Goal: Book appointment/travel/reservation

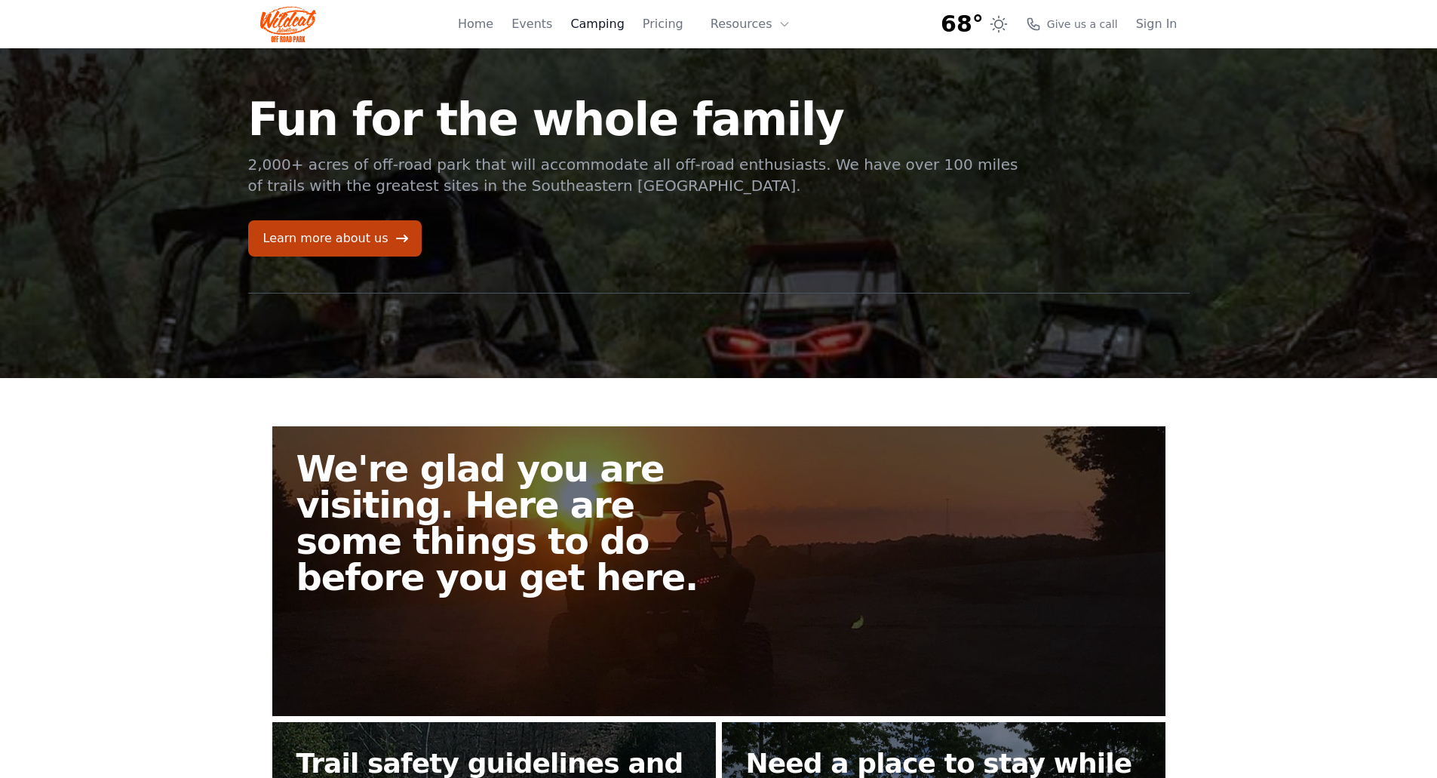
click at [624, 20] on link "Camping" at bounding box center [597, 24] width 54 height 18
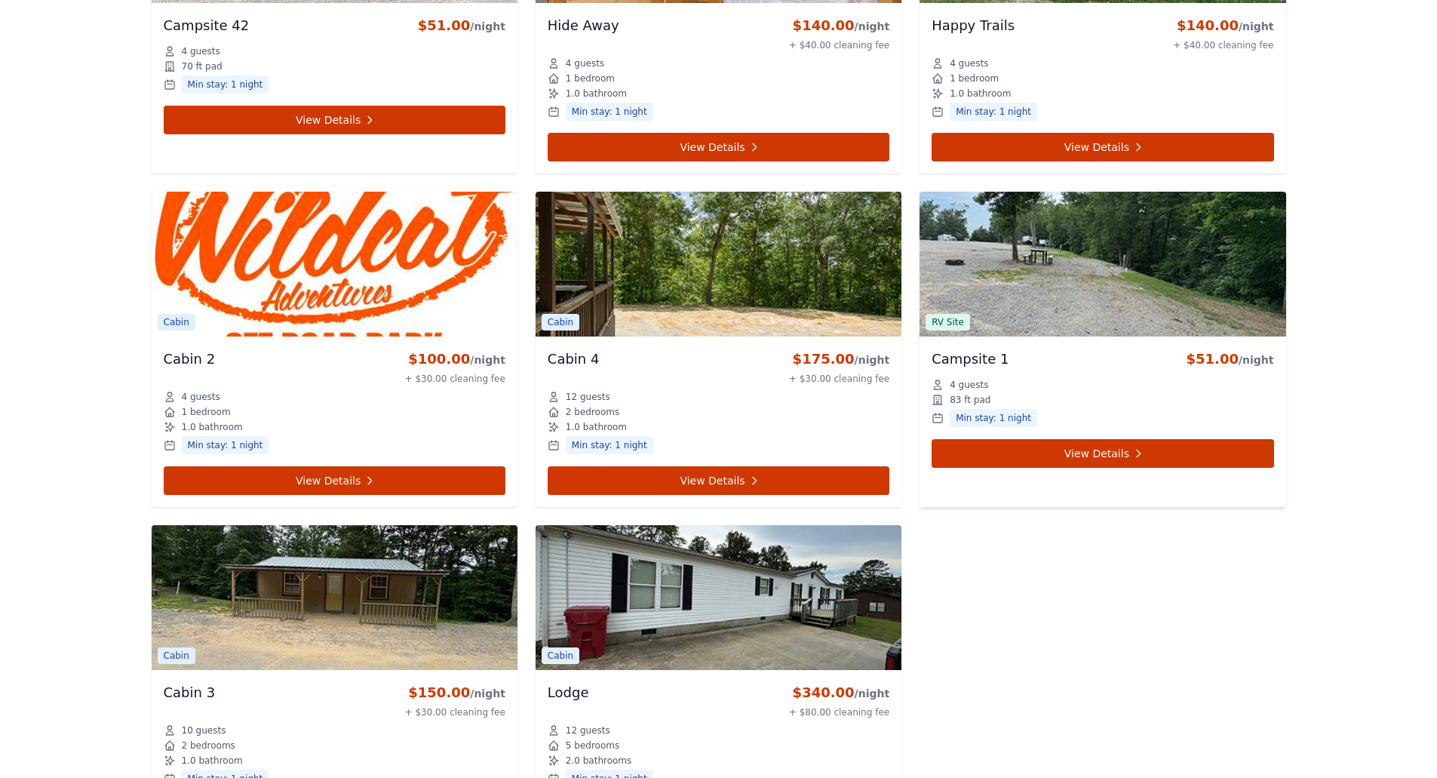
scroll to position [5129, 0]
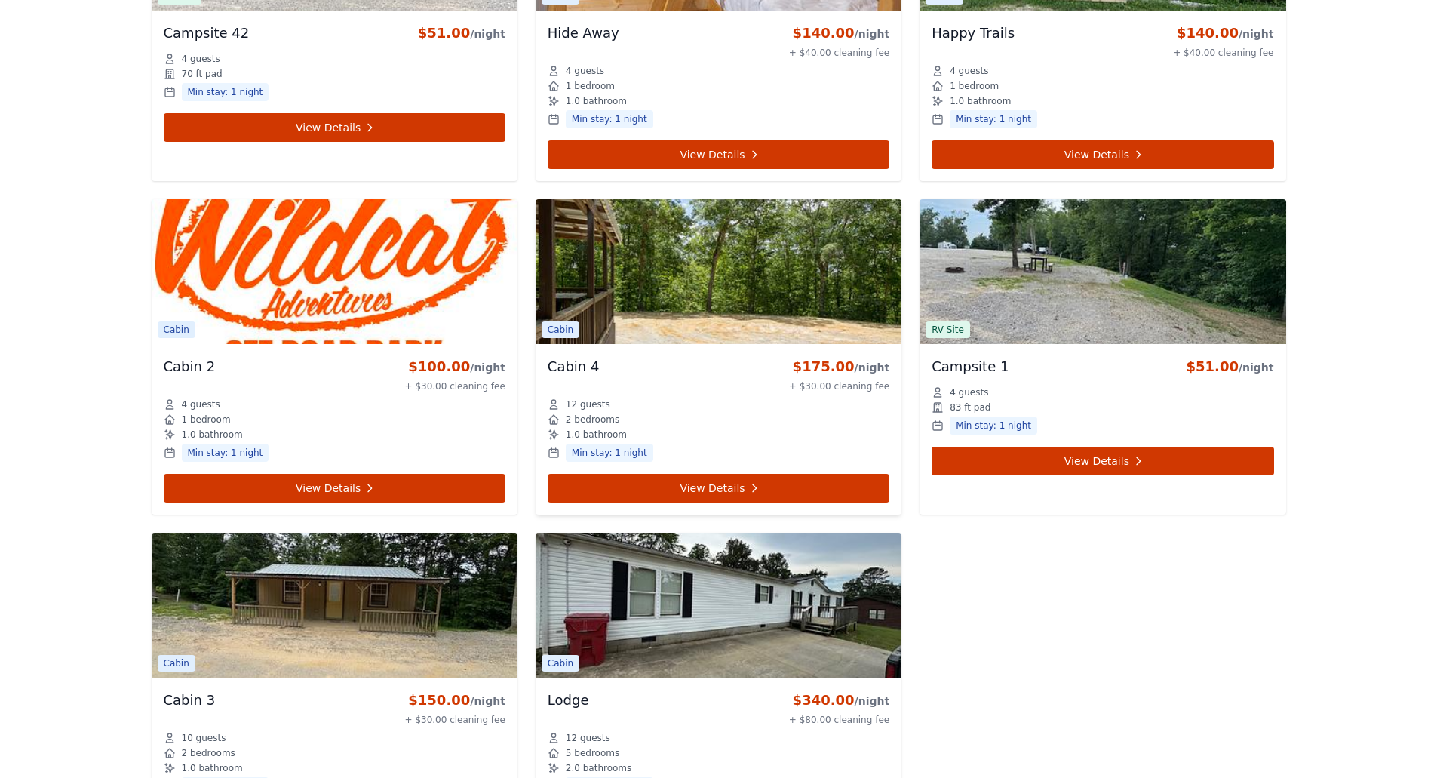
click at [603, 321] on img at bounding box center [719, 271] width 366 height 145
click at [686, 486] on link "View Details" at bounding box center [719, 488] width 342 height 29
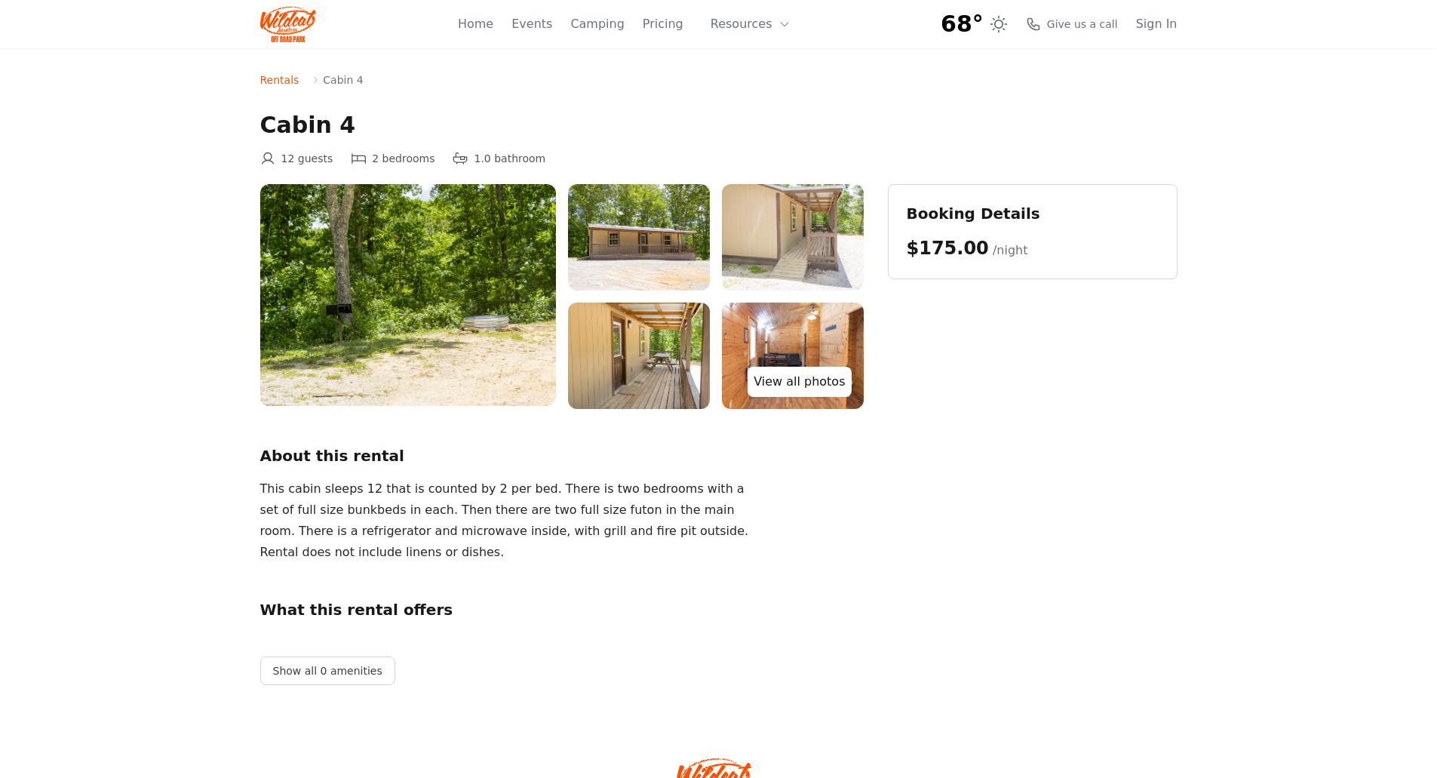
click at [803, 379] on link "View all photos" at bounding box center [799, 382] width 103 height 30
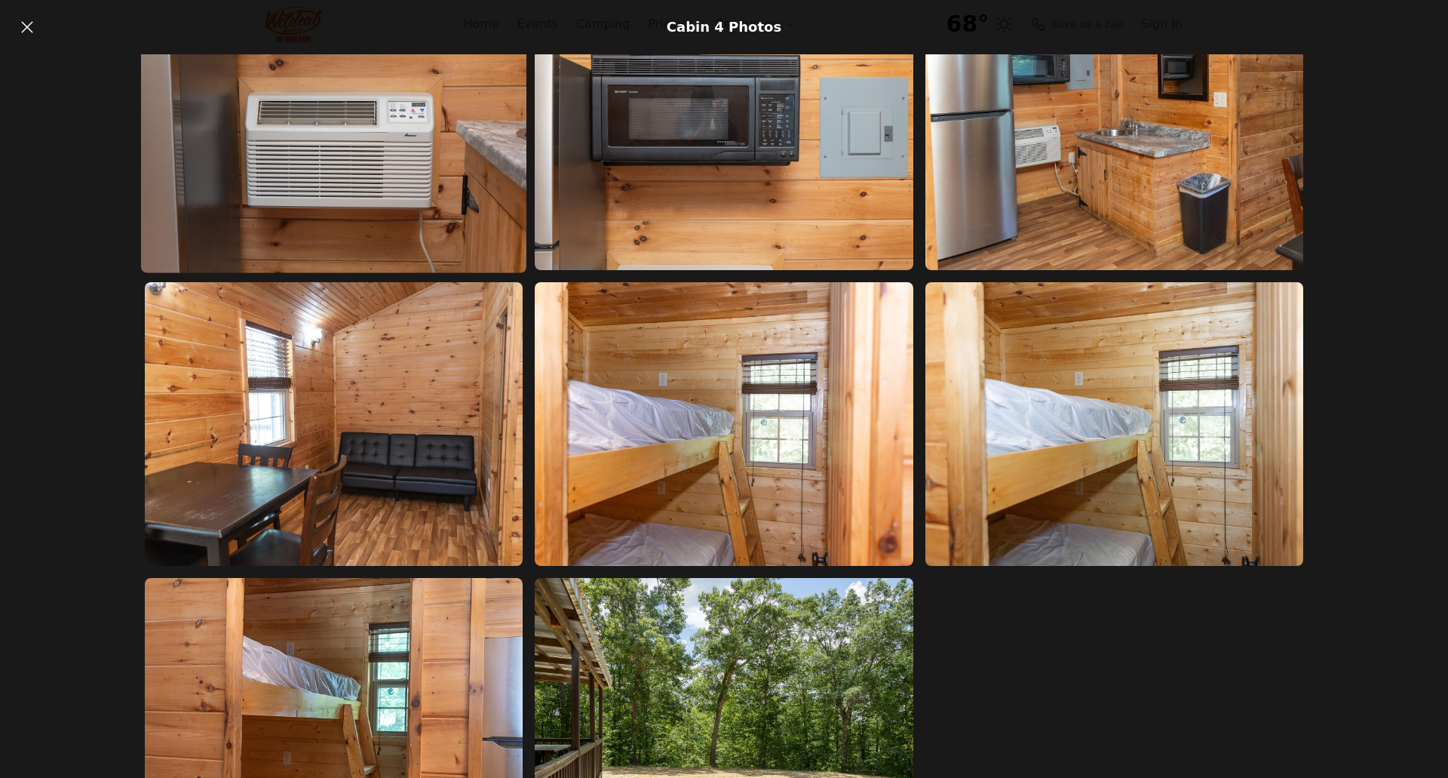
scroll to position [1359, 0]
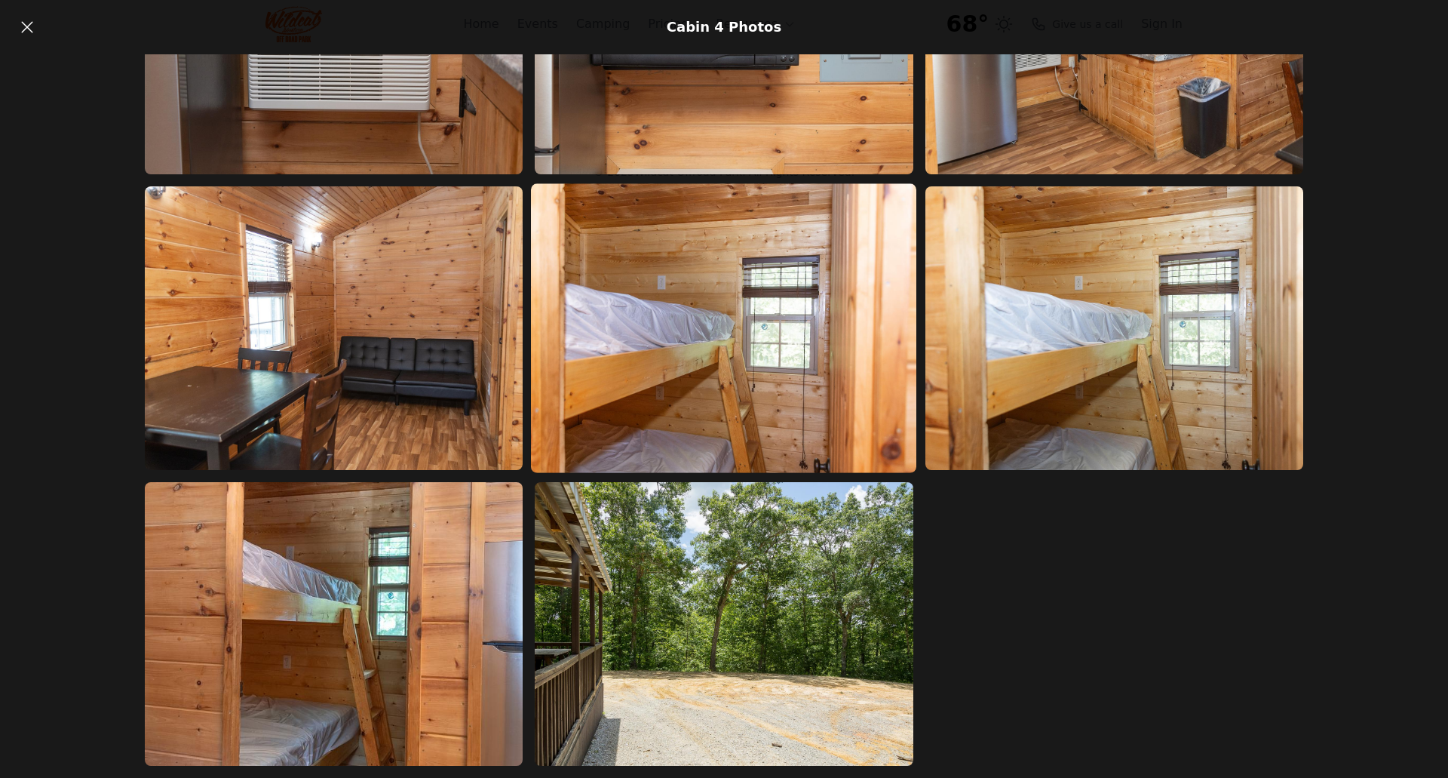
click at [855, 406] on img at bounding box center [723, 328] width 385 height 290
click at [662, 407] on img at bounding box center [723, 328] width 385 height 290
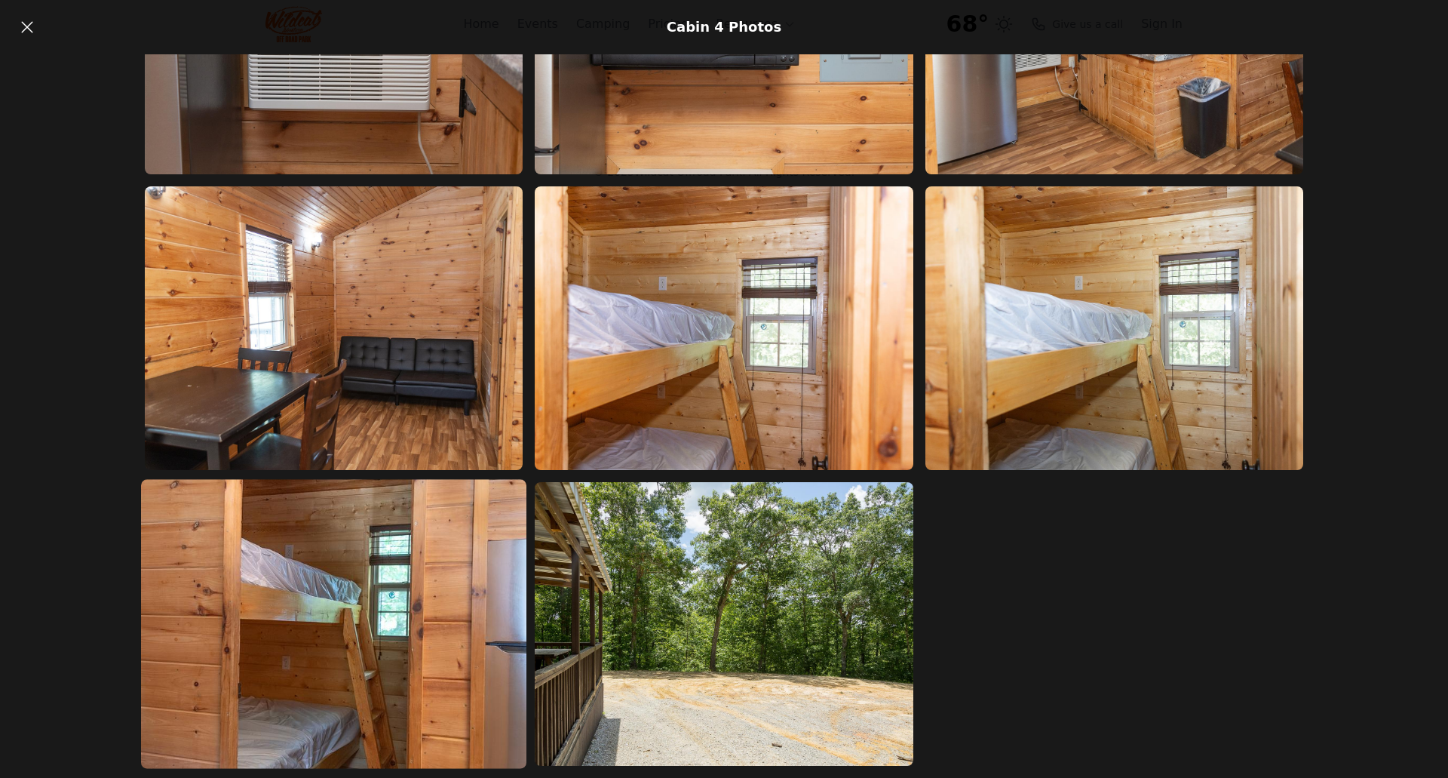
click at [184, 594] on img at bounding box center [333, 624] width 385 height 290
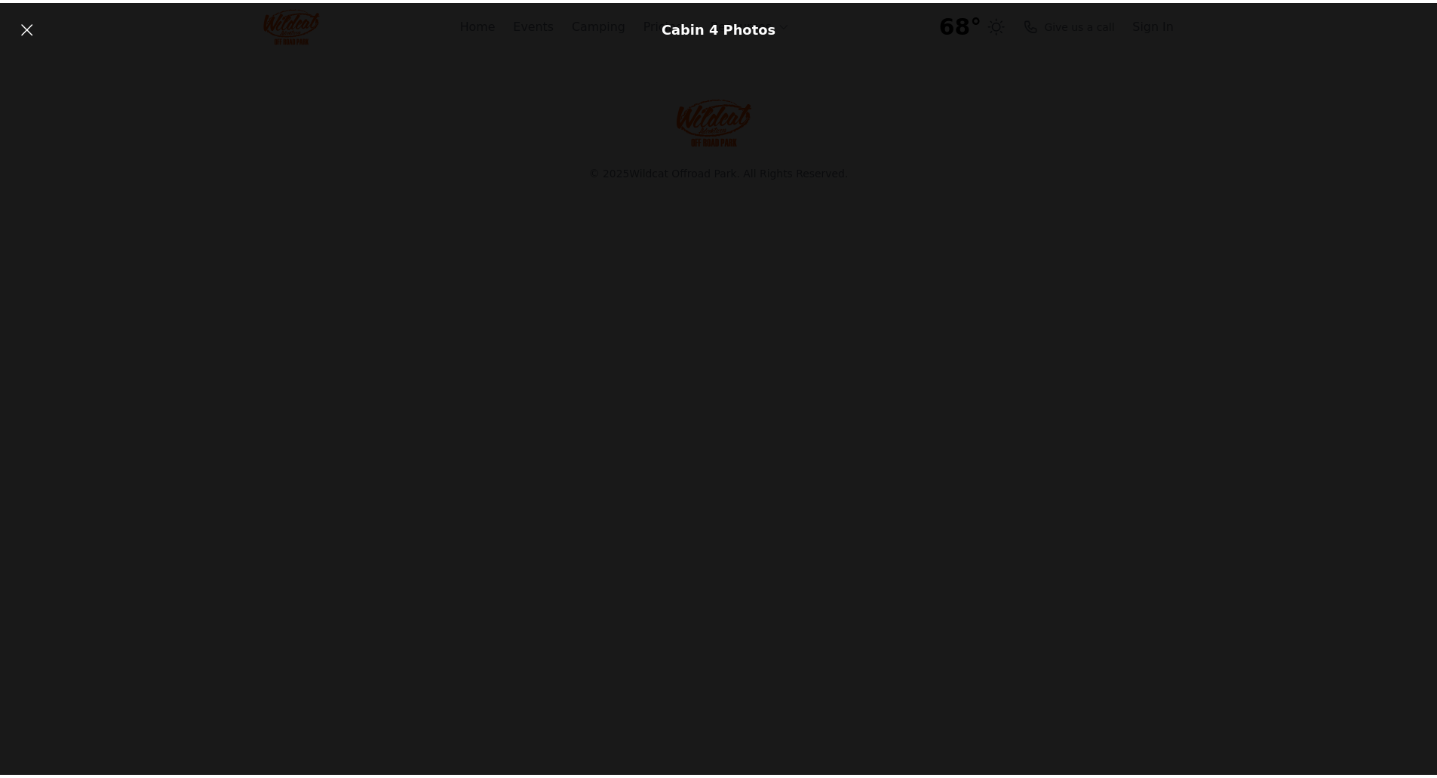
scroll to position [0, 0]
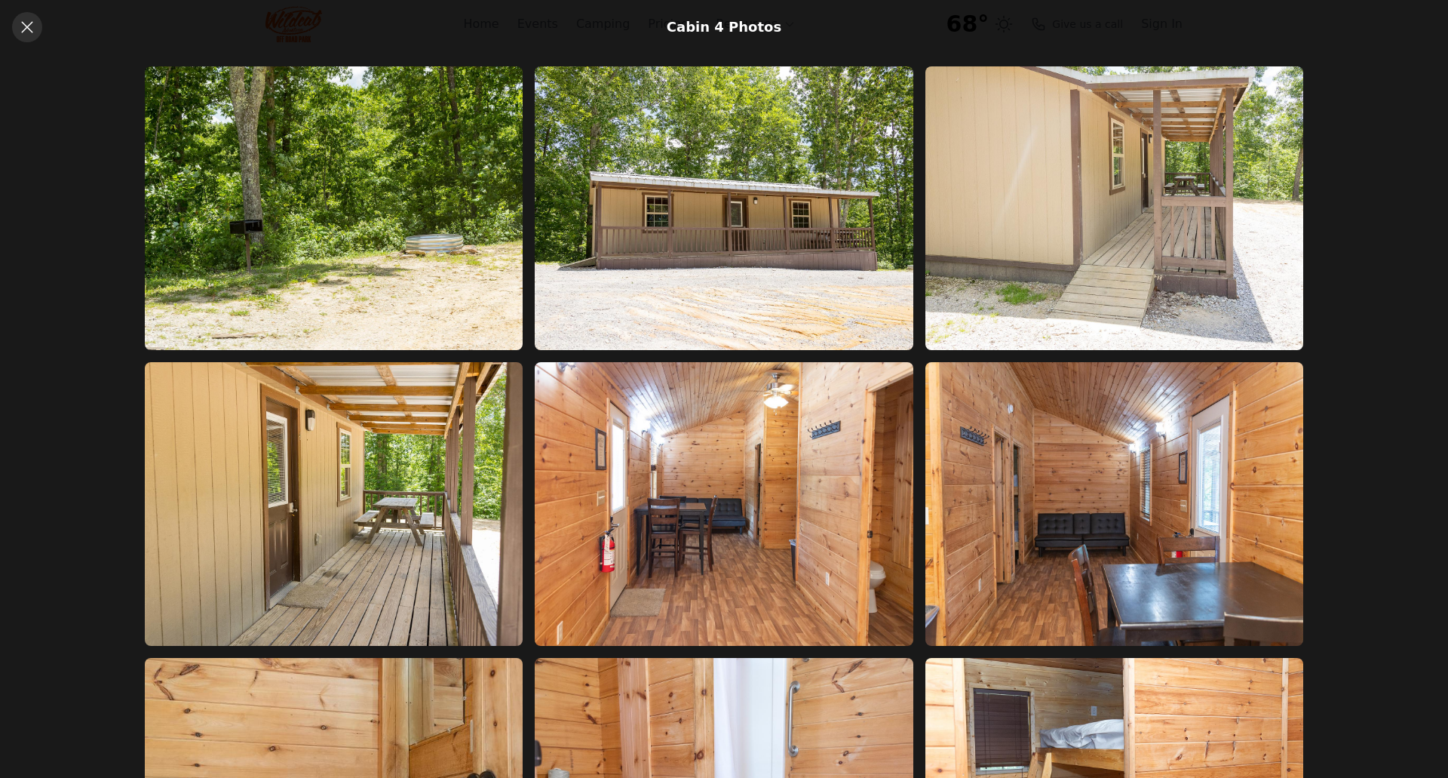
click at [26, 24] on icon at bounding box center [27, 27] width 18 height 18
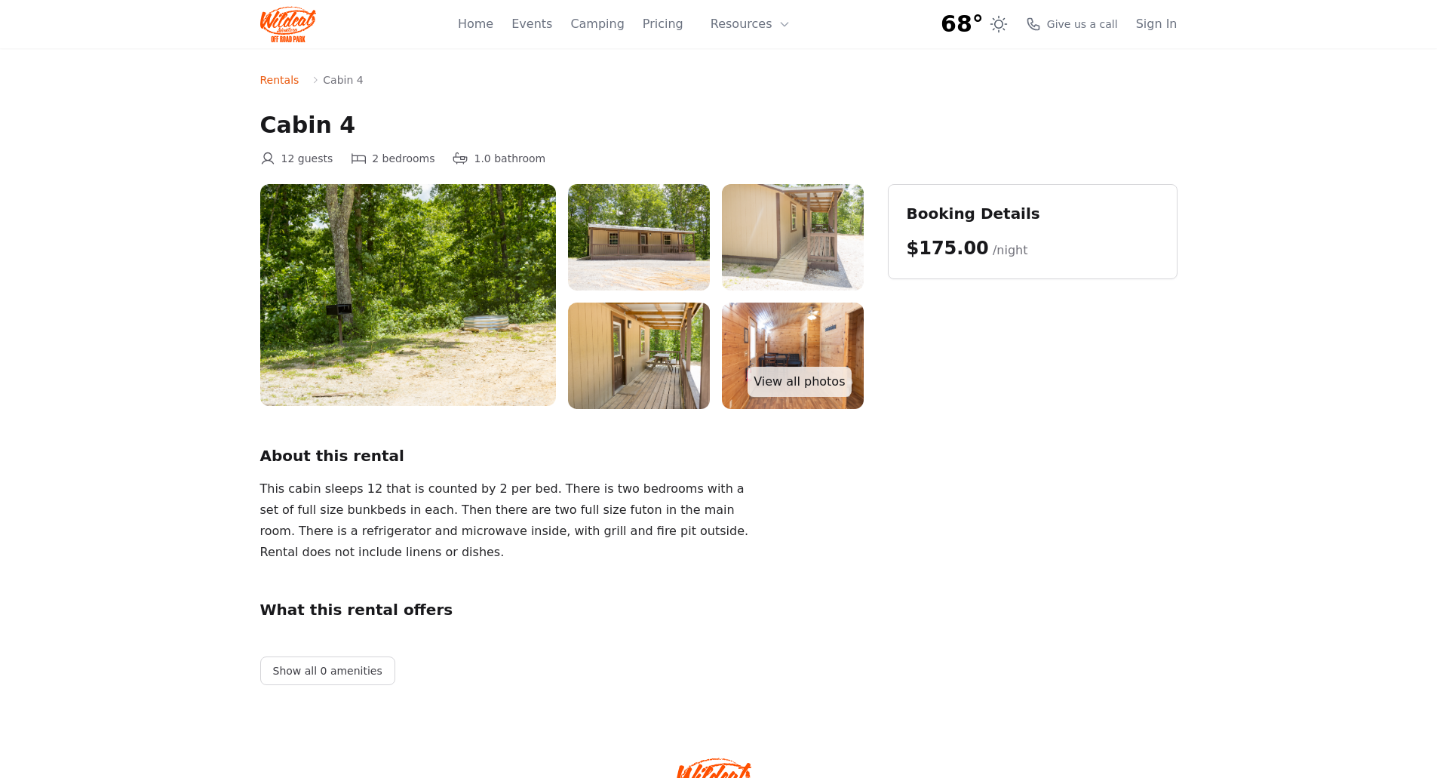
click at [627, 14] on div "Home Events Camping Pricing Resources About FAQ" at bounding box center [629, 24] width 342 height 48
click at [618, 26] on link "Camping" at bounding box center [597, 24] width 54 height 18
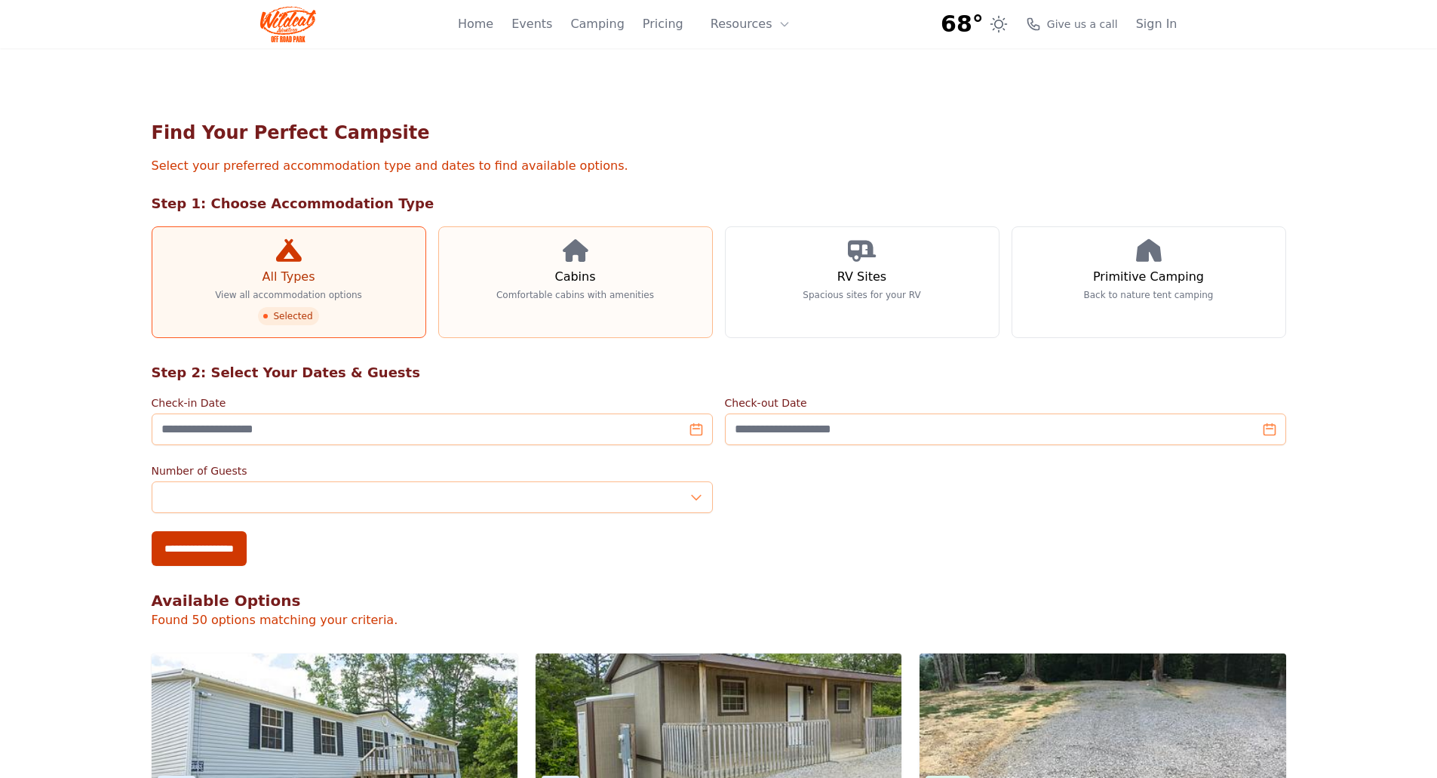
click at [601, 275] on link "Cabins Comfortable cabins with amenities" at bounding box center [575, 282] width 275 height 112
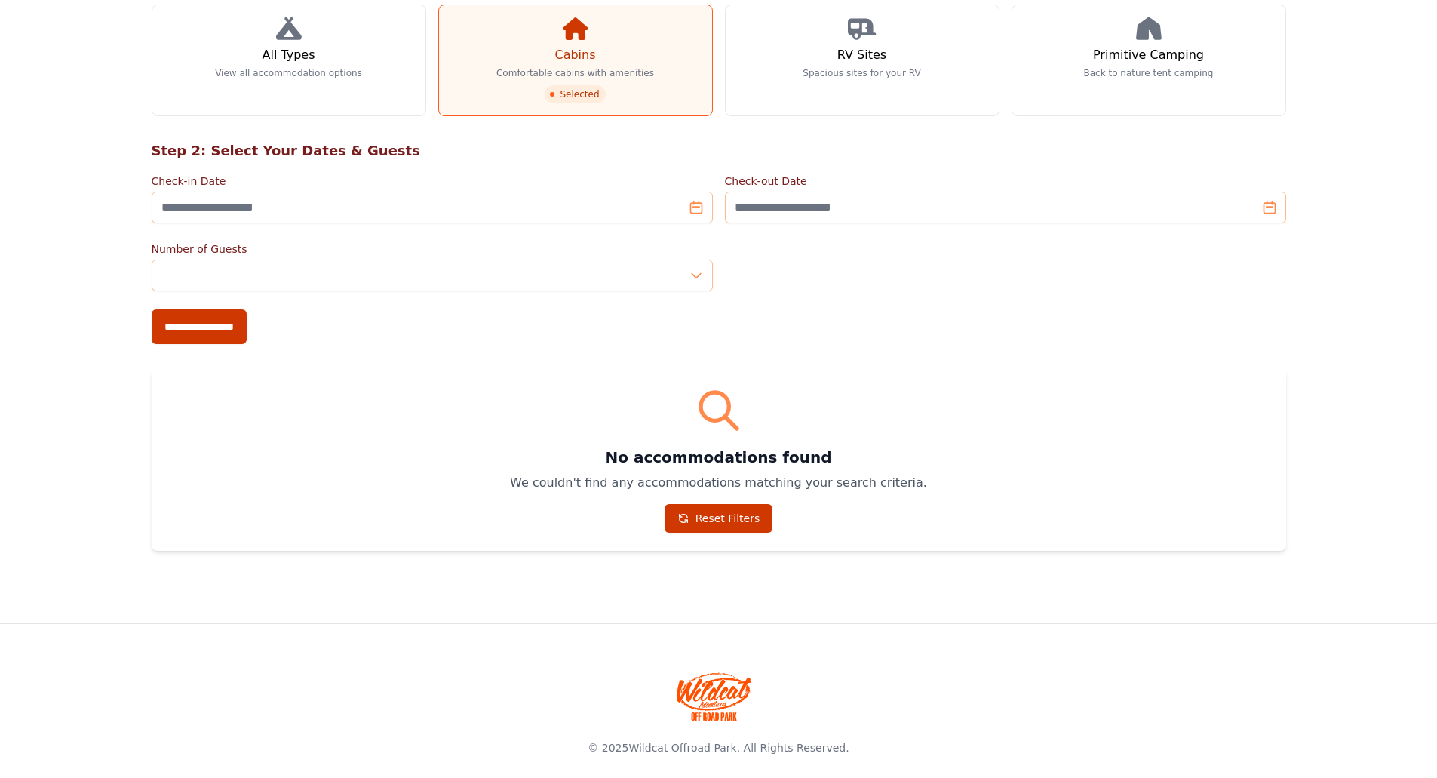
scroll to position [231, 0]
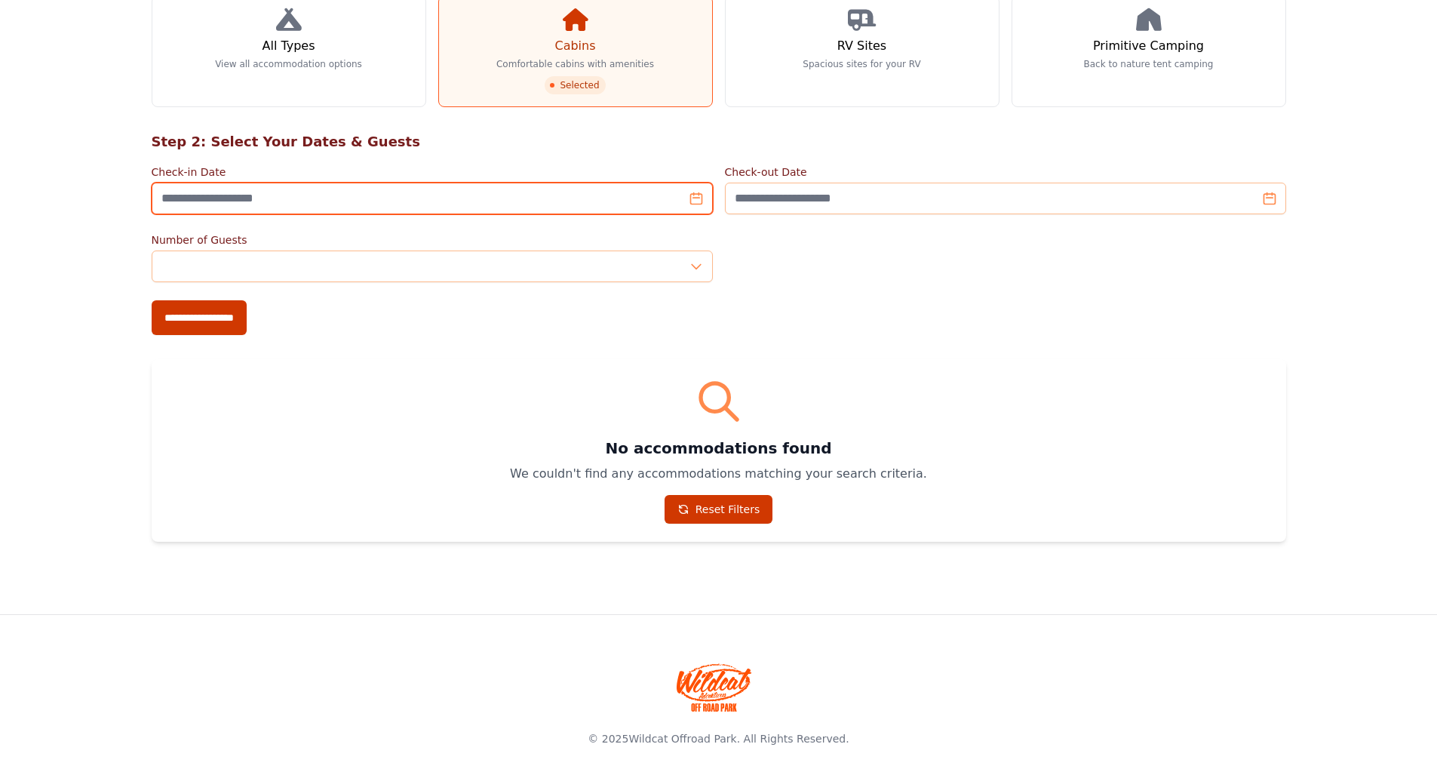
click at [690, 202] on input "Check-in Date" at bounding box center [432, 199] width 561 height 32
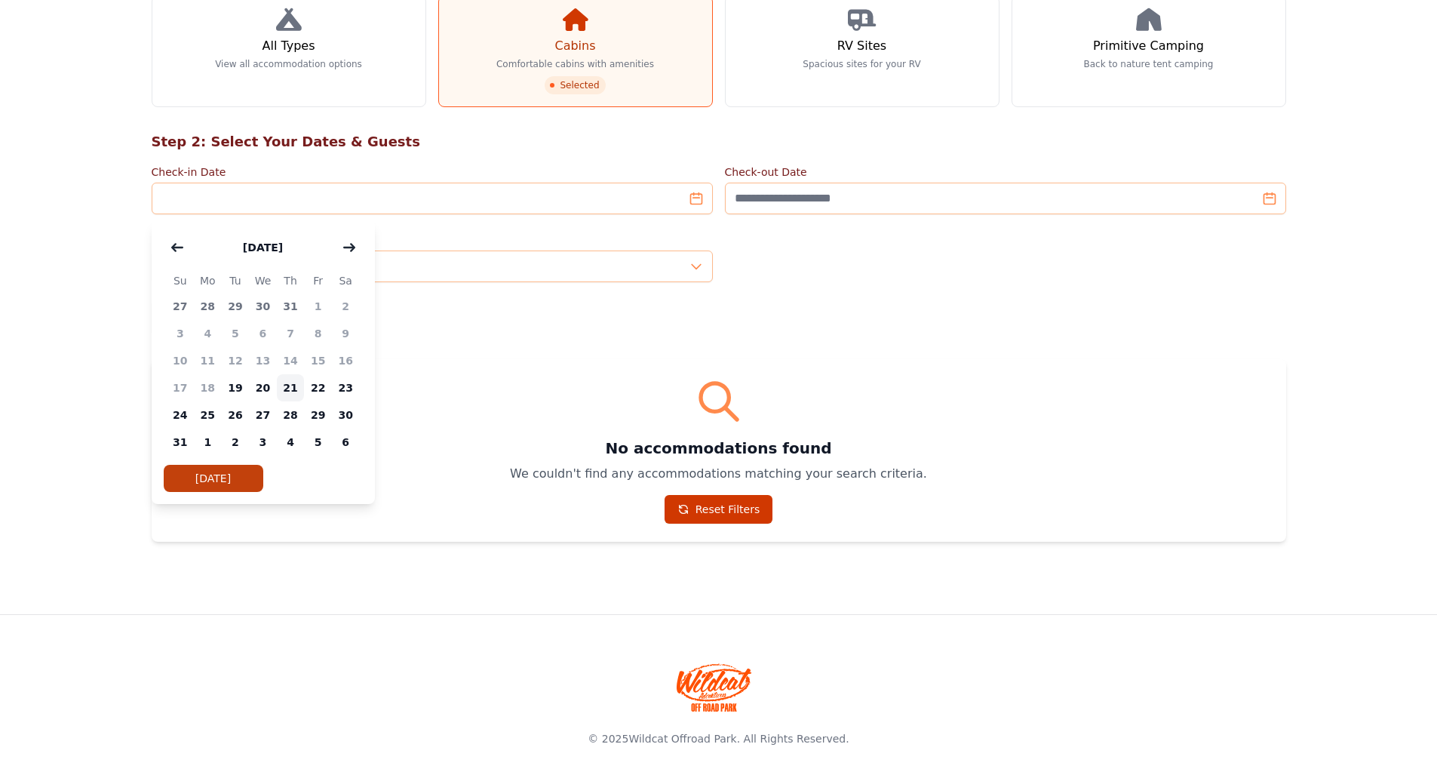
click at [299, 385] on span "21" at bounding box center [291, 387] width 28 height 27
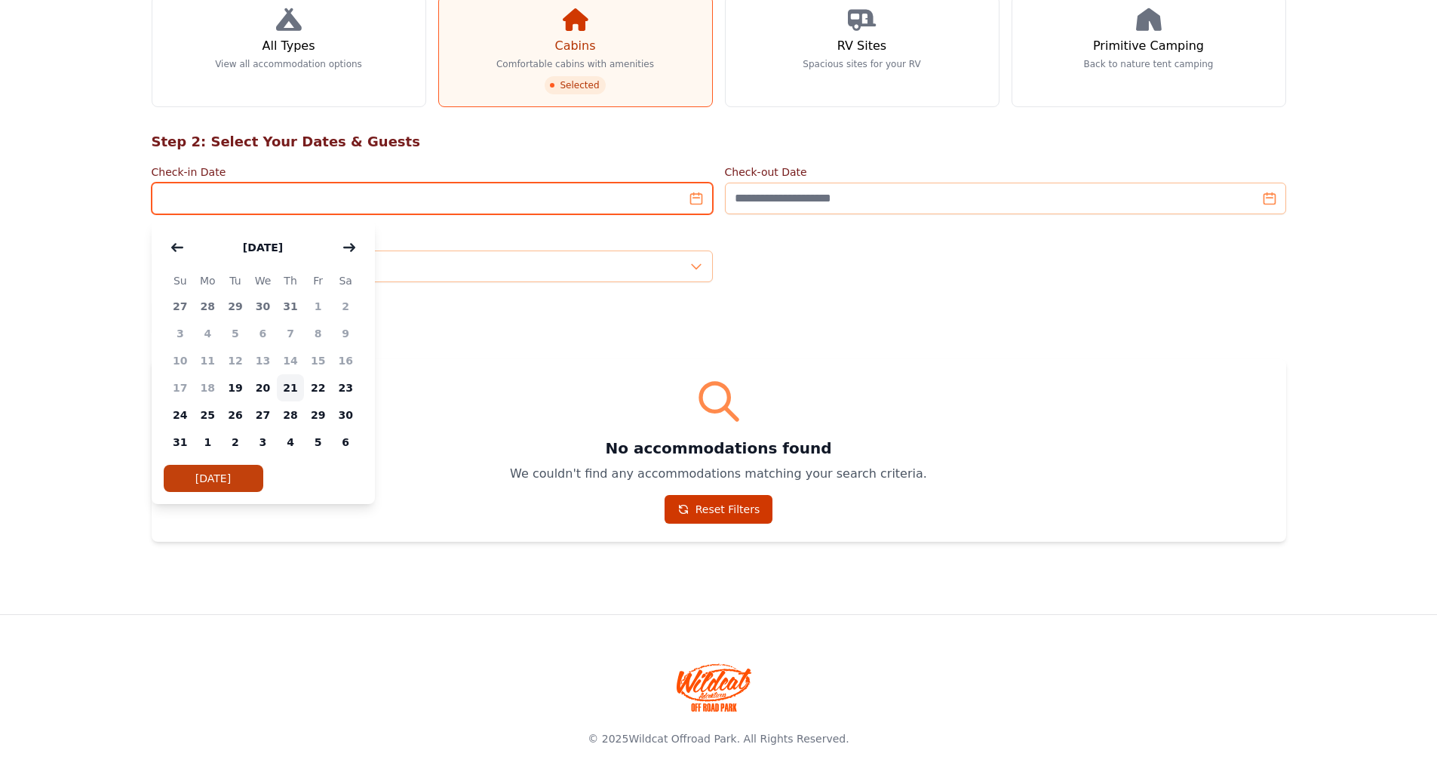
type input "**********"
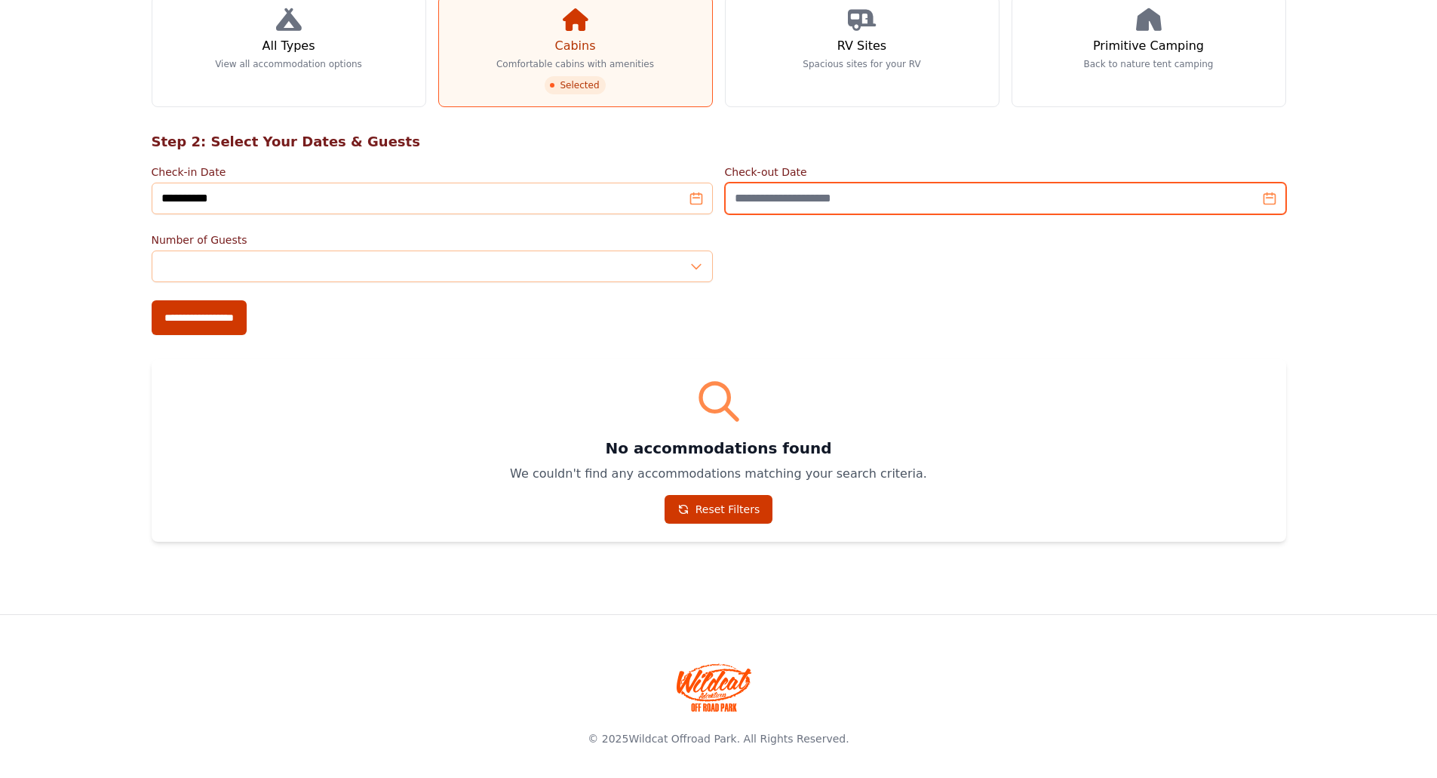
click at [1266, 195] on input "Check-out Date" at bounding box center [1005, 199] width 561 height 32
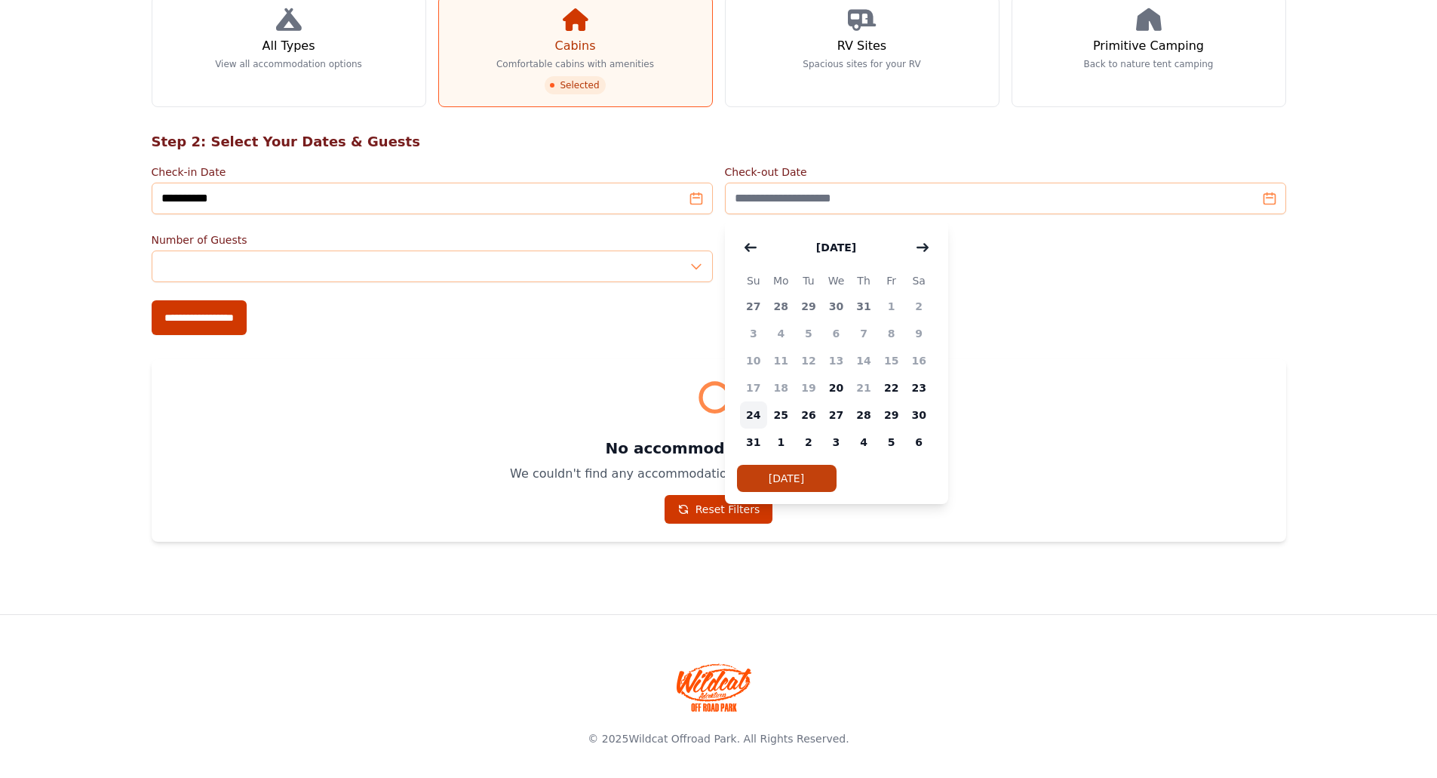
click at [754, 417] on span "24" at bounding box center [754, 414] width 28 height 27
type input "**********"
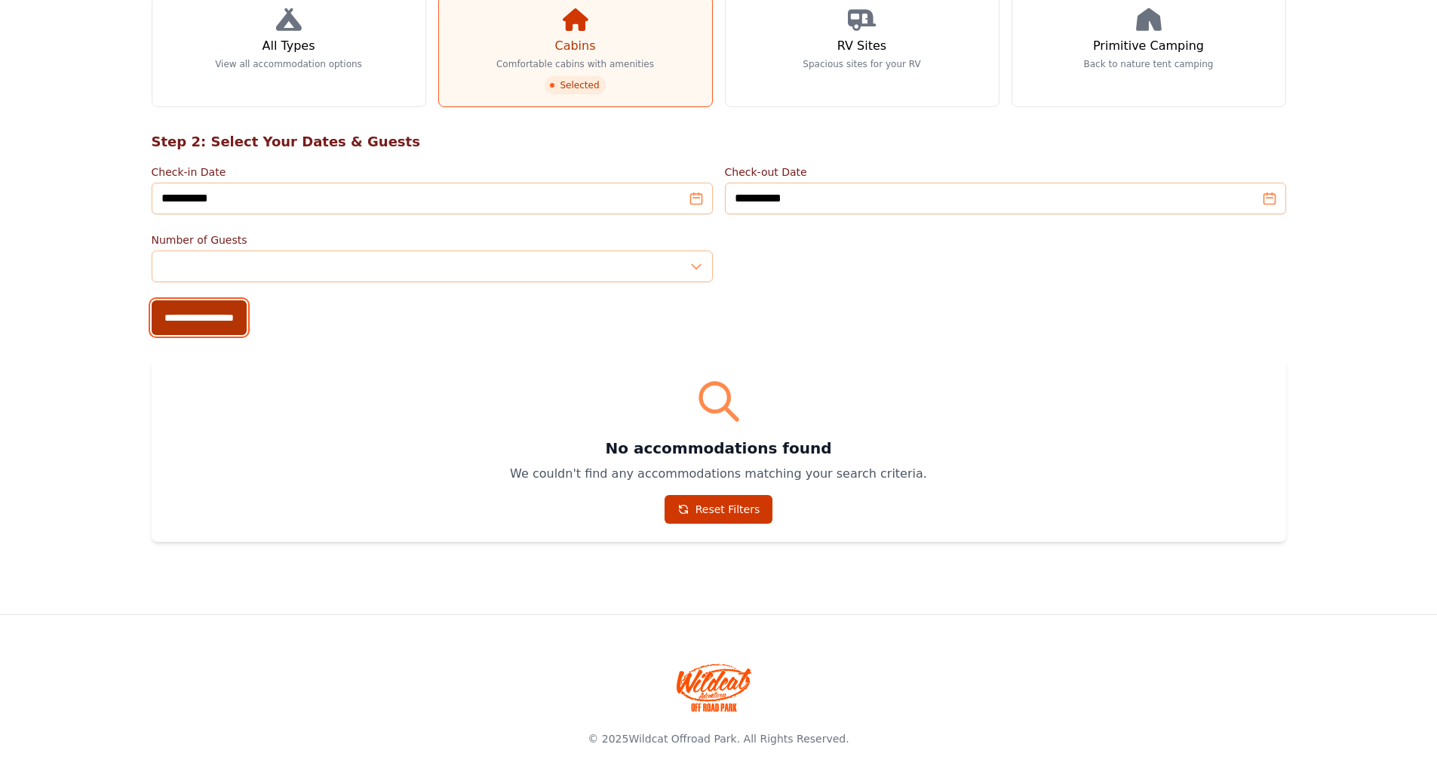
click at [207, 334] on input "**********" at bounding box center [199, 317] width 95 height 35
type input "**********"
